Goal: Task Accomplishment & Management: Manage account settings

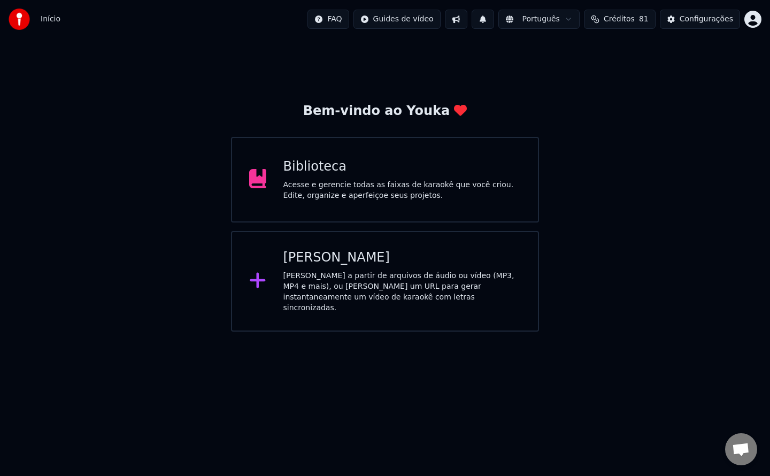
scroll to position [1688, 0]
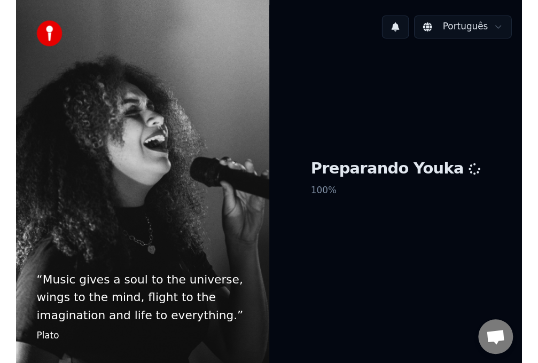
scroll to position [1537, 0]
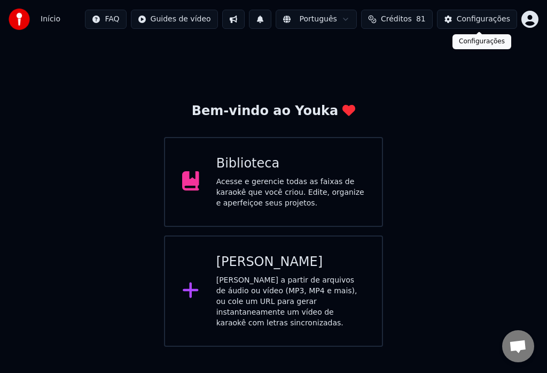
click at [477, 21] on div "Configurações" at bounding box center [483, 19] width 53 height 11
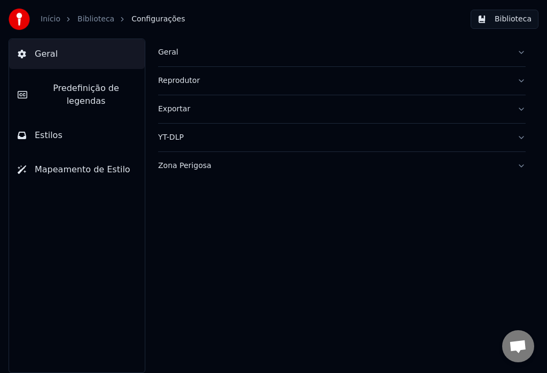
click at [165, 53] on div "Geral" at bounding box center [333, 52] width 351 height 11
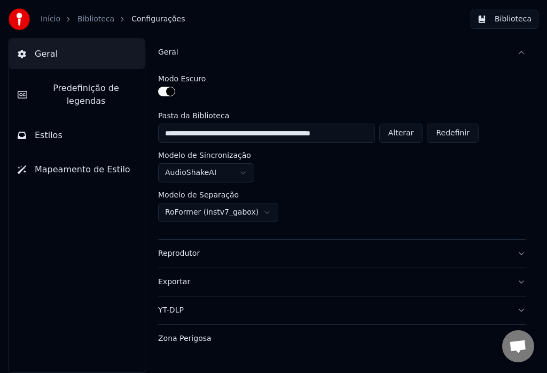
click at [405, 136] on button "Alterar" at bounding box center [402, 132] width 44 height 19
type input "**********"
click at [512, 26] on button "Biblioteca" at bounding box center [505, 19] width 68 height 19
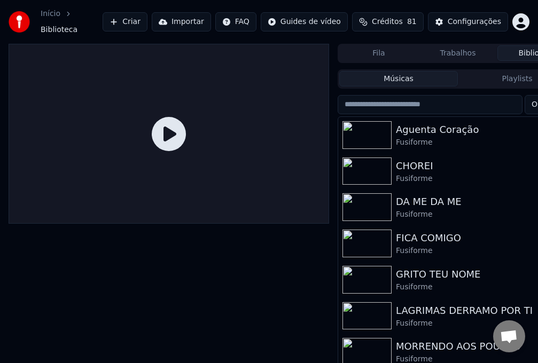
click at [407, 137] on div "Fusiforme" at bounding box center [479, 142] width 167 height 11
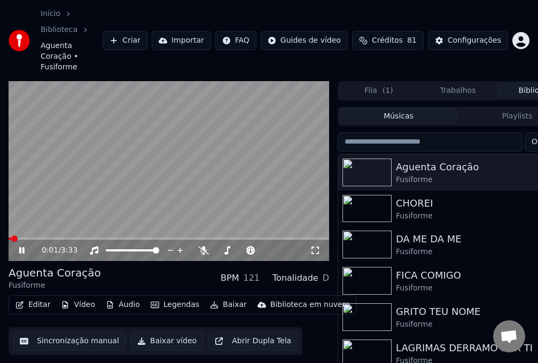
click at [128, 156] on video at bounding box center [169, 171] width 321 height 181
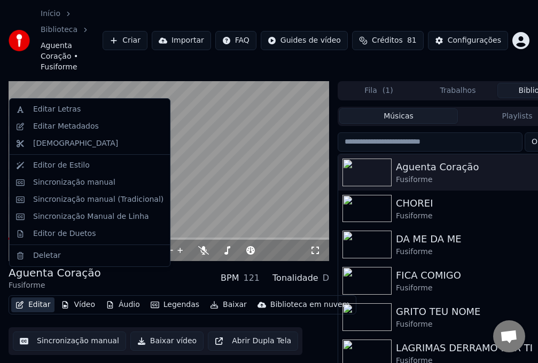
click at [30, 298] on button "Editar" at bounding box center [32, 305] width 43 height 15
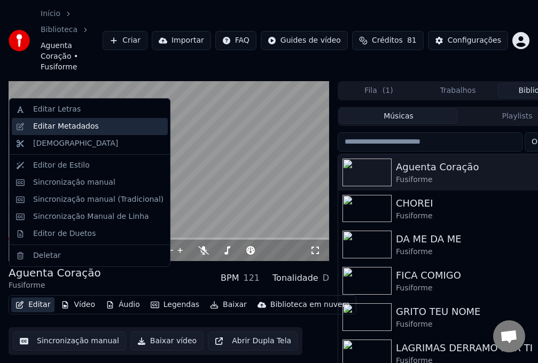
click at [49, 122] on div "Editar Metadados" at bounding box center [66, 126] width 66 height 11
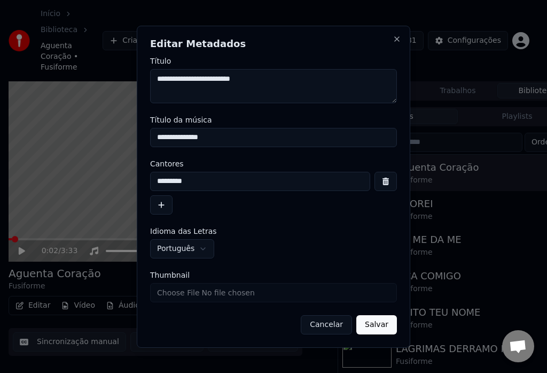
click at [324, 321] on button "Cancelar" at bounding box center [326, 324] width 51 height 19
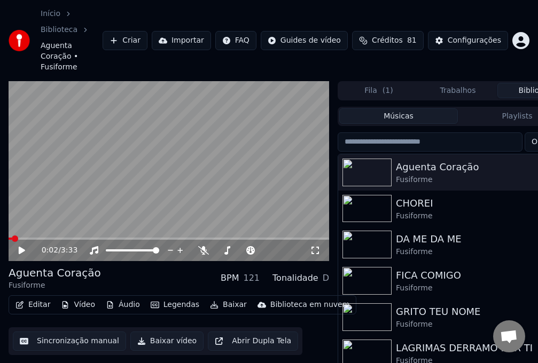
click at [410, 196] on div "CHOREI" at bounding box center [479, 203] width 167 height 15
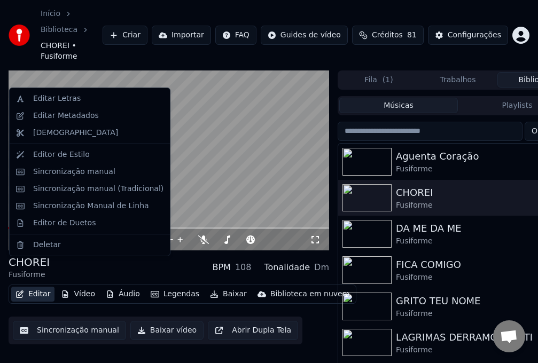
click at [37, 287] on button "Editar" at bounding box center [32, 294] width 43 height 15
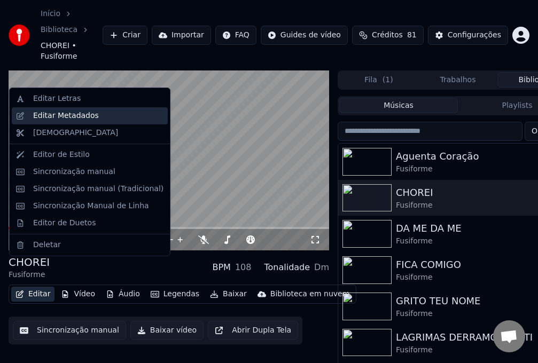
click at [59, 119] on div "Editar Metadados" at bounding box center [66, 116] width 66 height 11
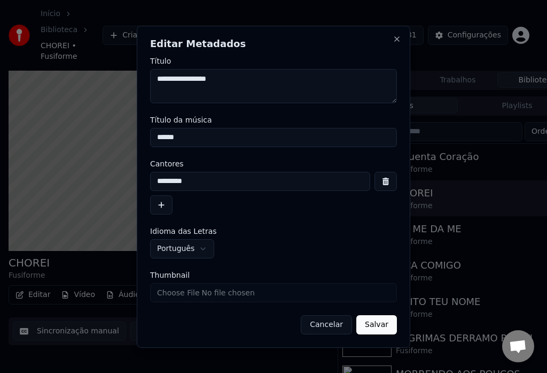
click at [315, 326] on button "Cancelar" at bounding box center [326, 324] width 51 height 19
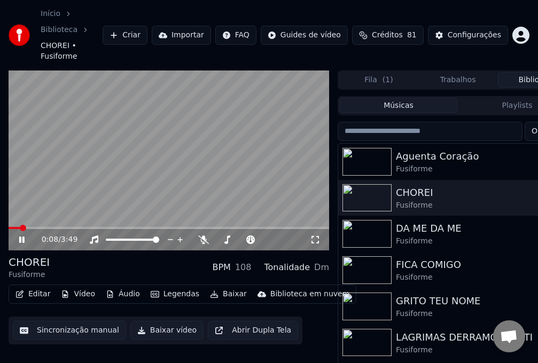
click at [22, 237] on icon at bounding box center [21, 240] width 5 height 6
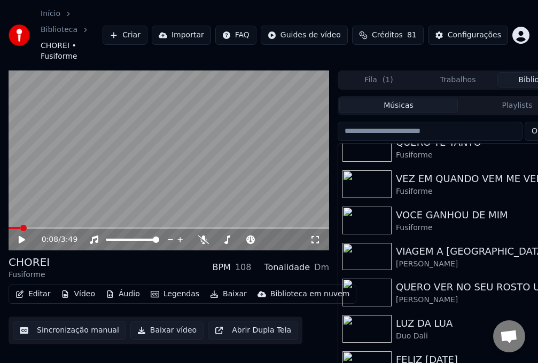
scroll to position [341, 0]
click at [452, 244] on div "VIAGEM A LISBOA 1976" at bounding box center [479, 251] width 167 height 15
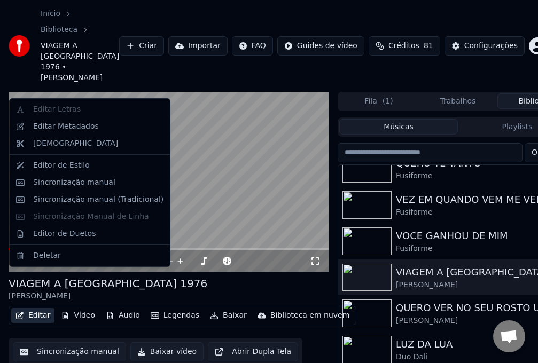
click at [43, 308] on button "Editar" at bounding box center [32, 315] width 43 height 15
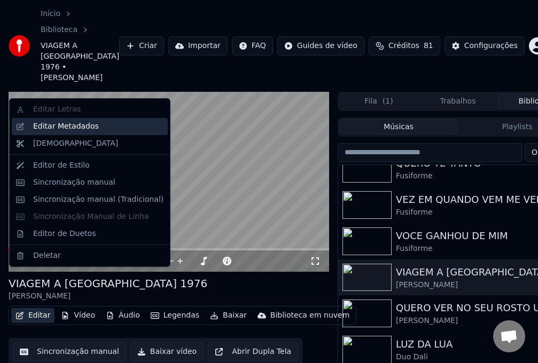
click at [48, 125] on div "Editar Metadados" at bounding box center [66, 126] width 66 height 11
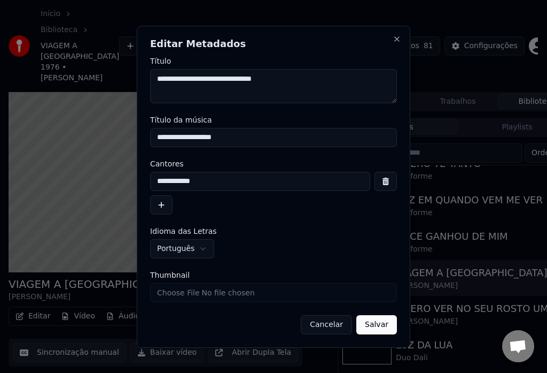
click at [320, 324] on button "Cancelar" at bounding box center [326, 324] width 51 height 19
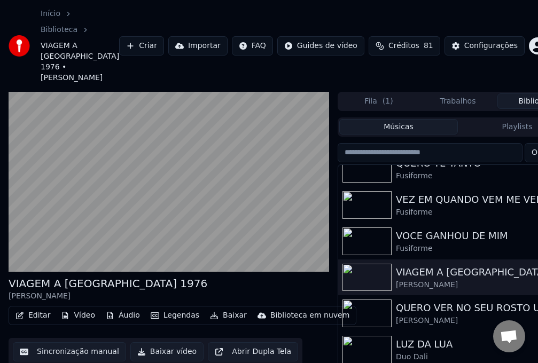
click at [398, 352] on div "Duo Dali" at bounding box center [479, 357] width 167 height 11
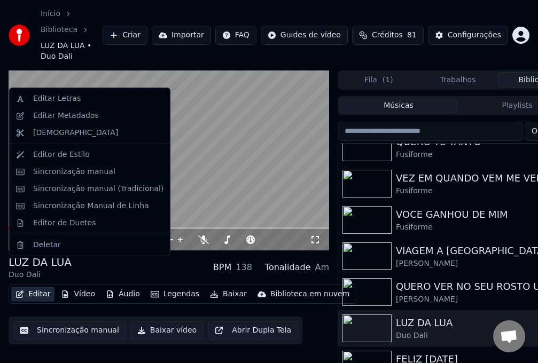
click at [32, 287] on button "Editar" at bounding box center [32, 294] width 43 height 15
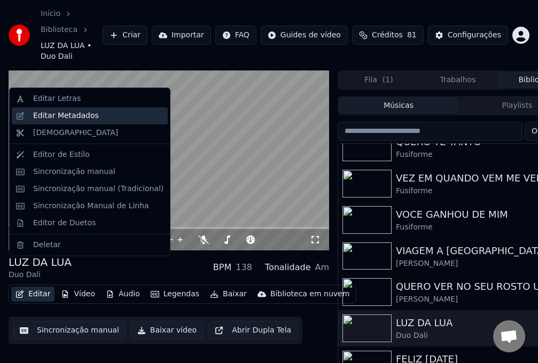
click at [48, 119] on div "Editar Metadados" at bounding box center [66, 116] width 66 height 11
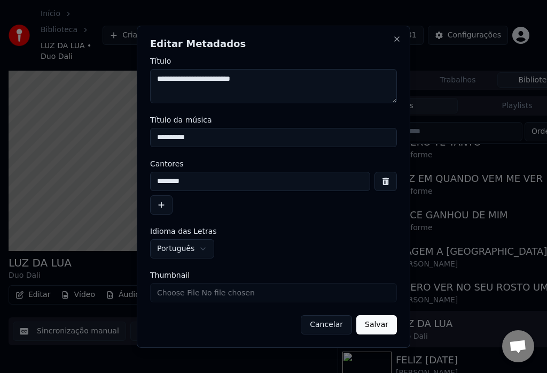
click at [333, 328] on button "Cancelar" at bounding box center [326, 324] width 51 height 19
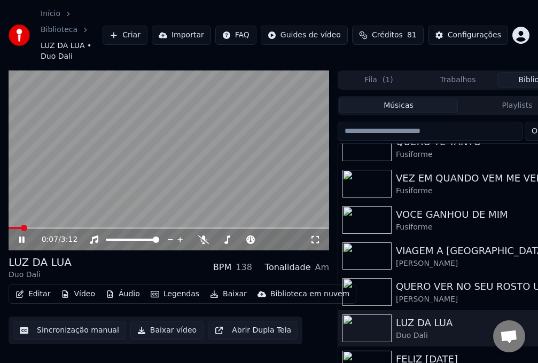
click at [168, 152] on video at bounding box center [169, 161] width 321 height 181
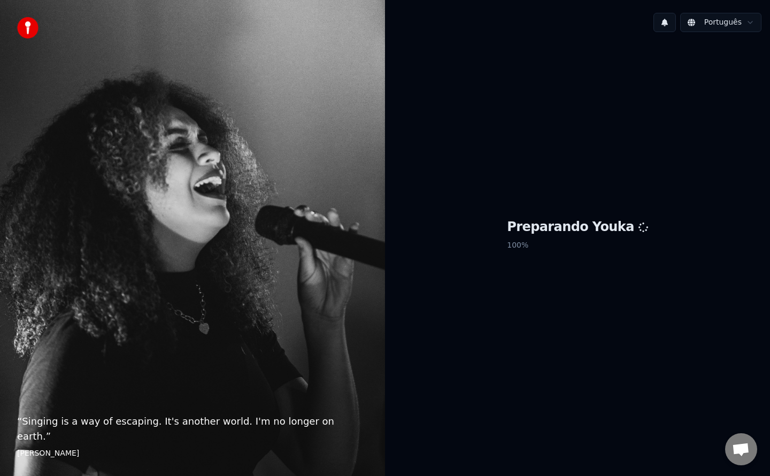
scroll to position [1537, 0]
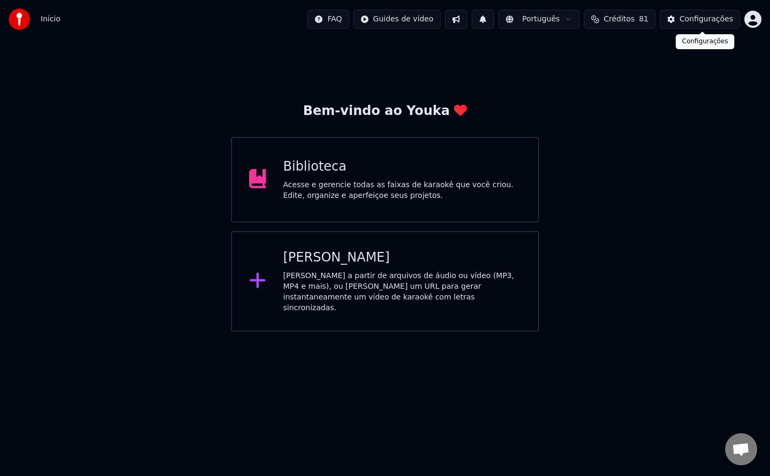
click at [702, 19] on div "Configurações" at bounding box center [705, 19] width 53 height 11
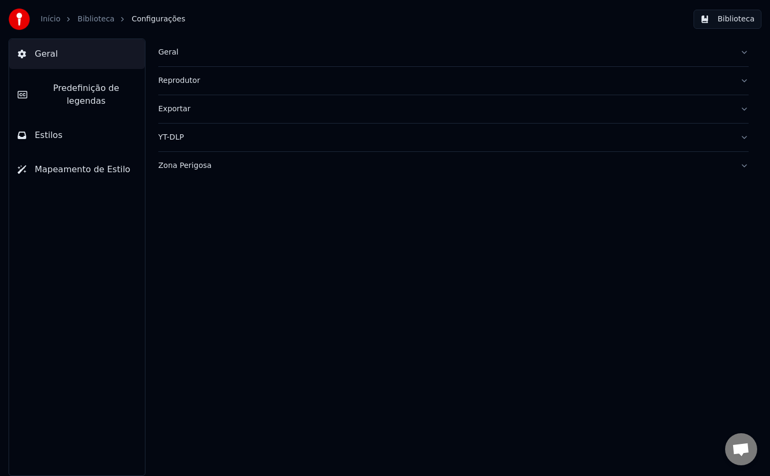
click at [171, 55] on div "Geral" at bounding box center [444, 52] width 573 height 11
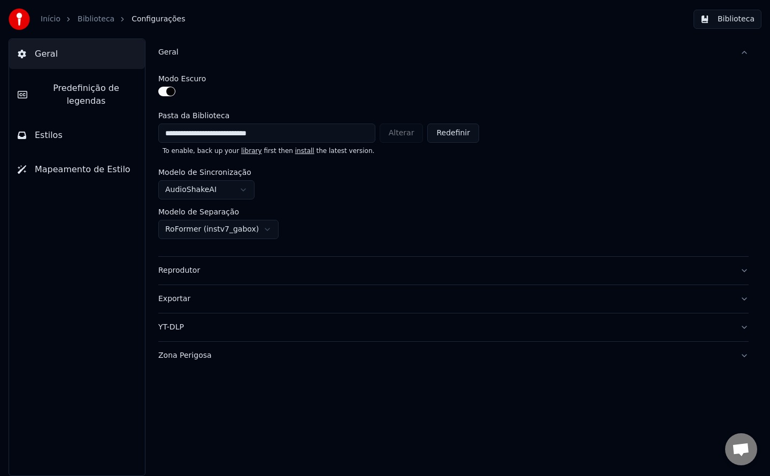
click at [171, 55] on div "Geral" at bounding box center [444, 52] width 573 height 11
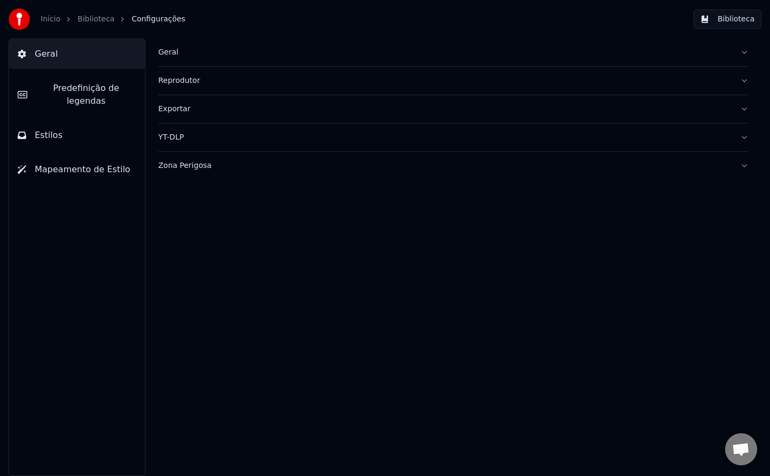
click at [171, 55] on div "Geral" at bounding box center [444, 52] width 573 height 11
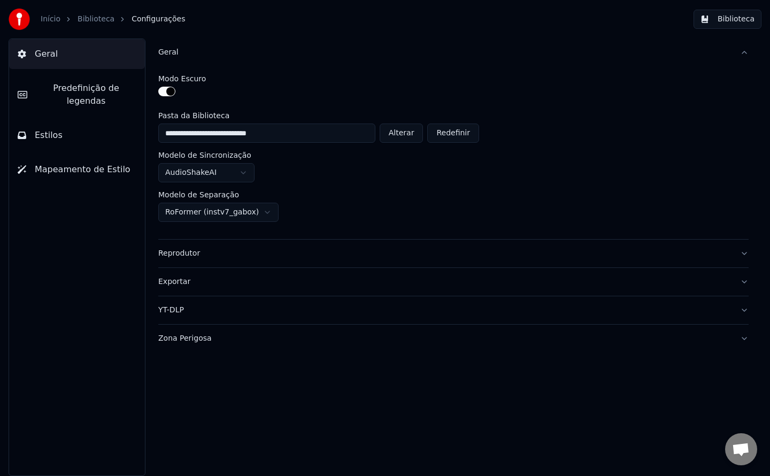
click at [415, 135] on button "Alterar" at bounding box center [402, 132] width 44 height 19
type input "**********"
click at [732, 22] on button "Biblioteca" at bounding box center [727, 19] width 68 height 19
